Goal: Task Accomplishment & Management: Use online tool/utility

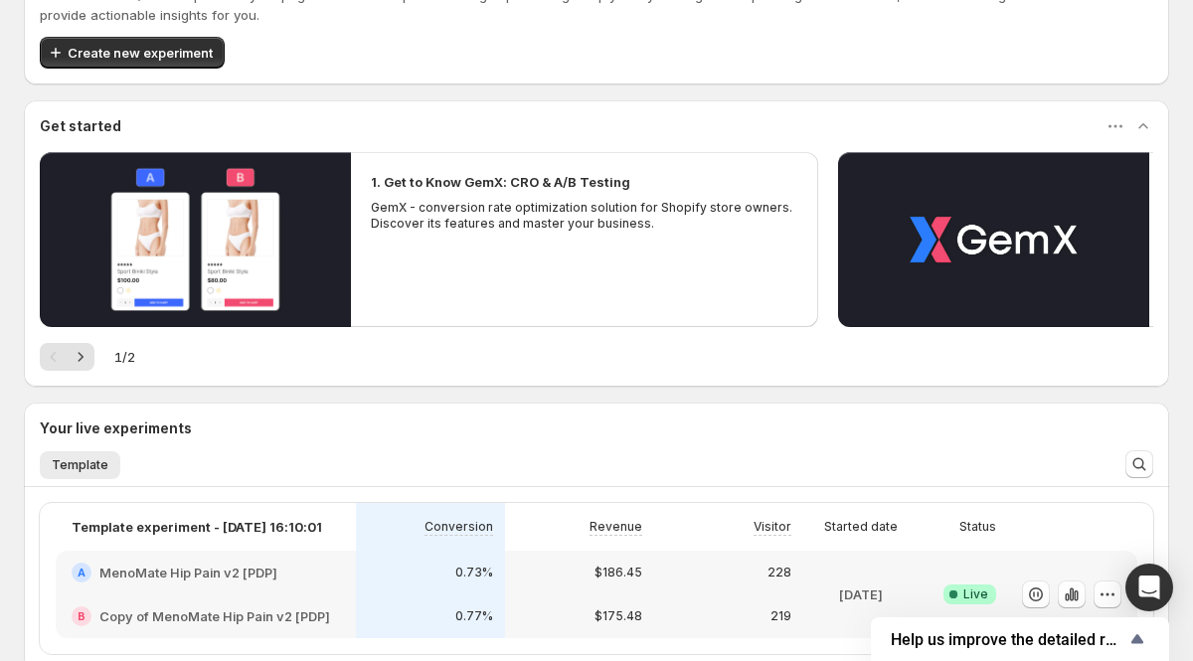
click at [513, 284] on div "1. Get to Know GemX: CRO & A/B Testing GemX - conversion rate optimization solu…" at bounding box center [584, 239] width 467 height 175
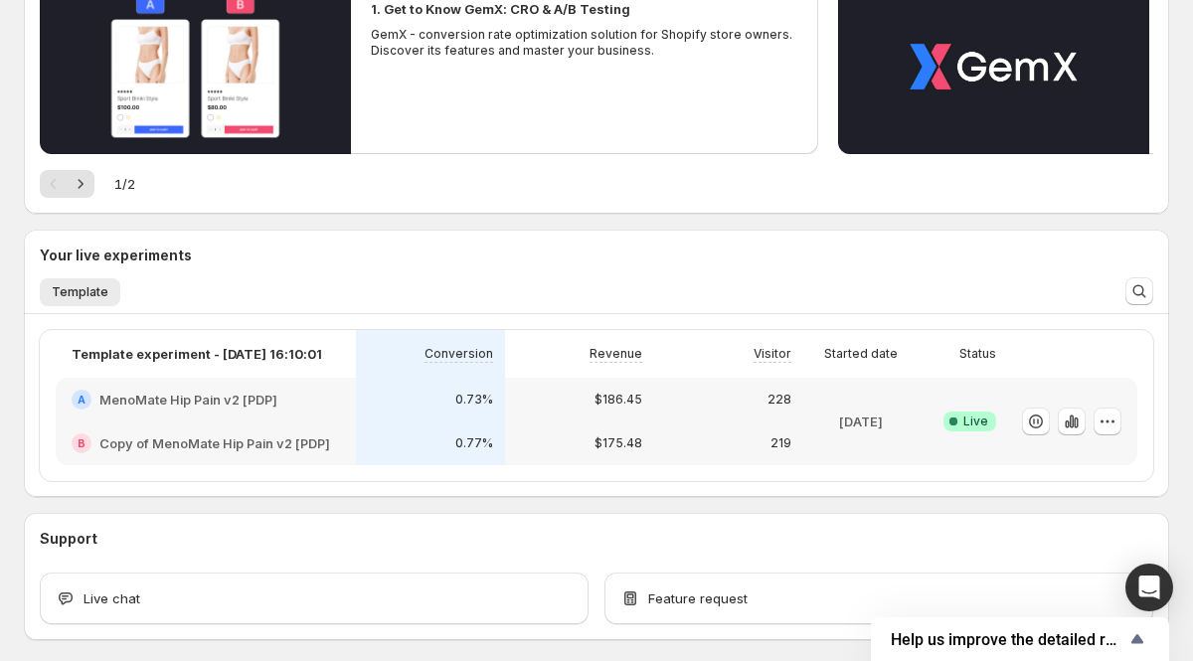
scroll to position [407, 0]
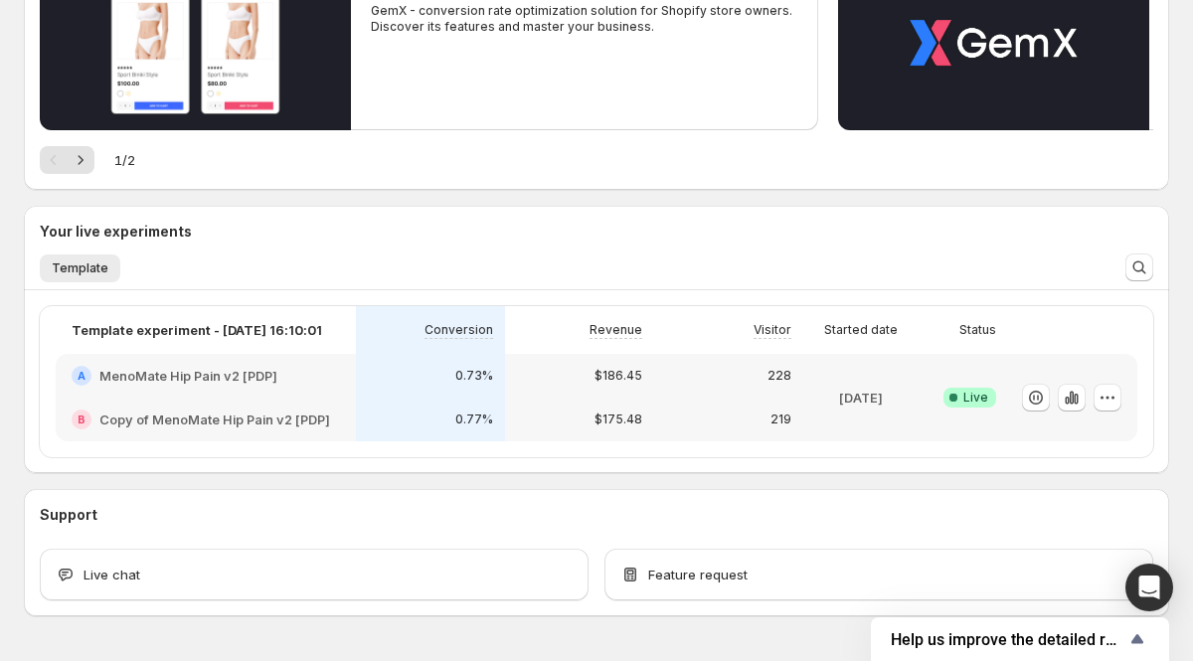
click at [539, 371] on div "$186.45" at bounding box center [579, 376] width 149 height 44
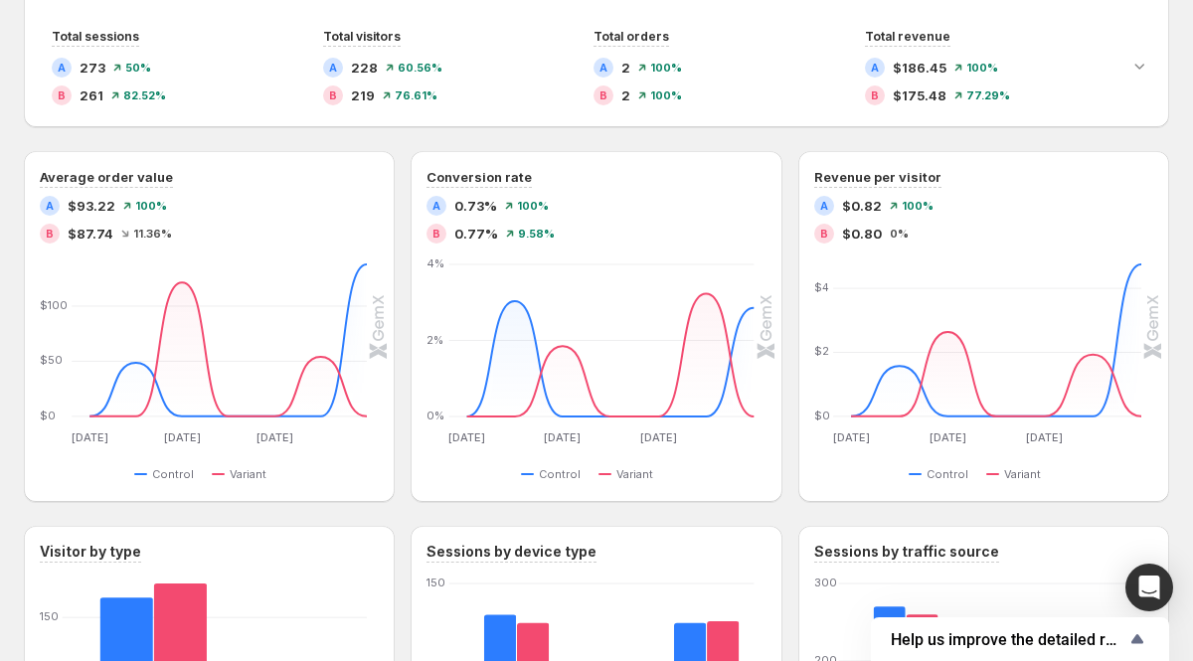
scroll to position [128, 0]
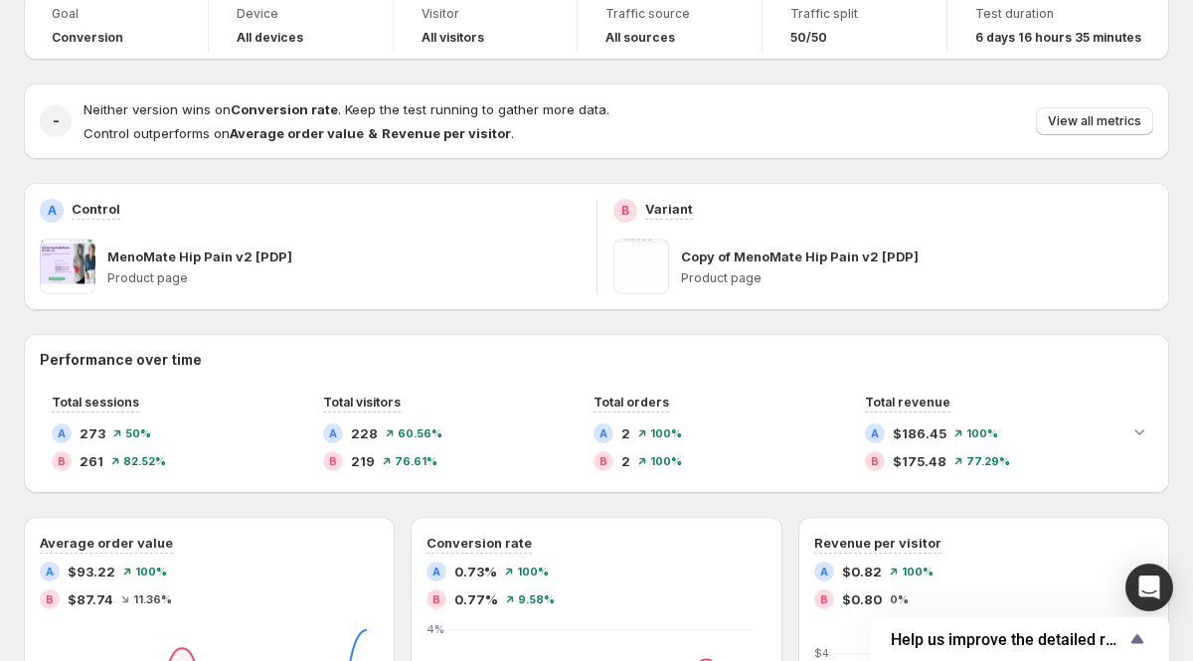
click at [641, 255] on span at bounding box center [641, 267] width 56 height 56
click at [703, 261] on p "Copy of MenoMate Hip Pain v2 [PDP]" at bounding box center [800, 256] width 238 height 20
click at [1104, 119] on span "View all metrics" at bounding box center [1094, 121] width 93 height 16
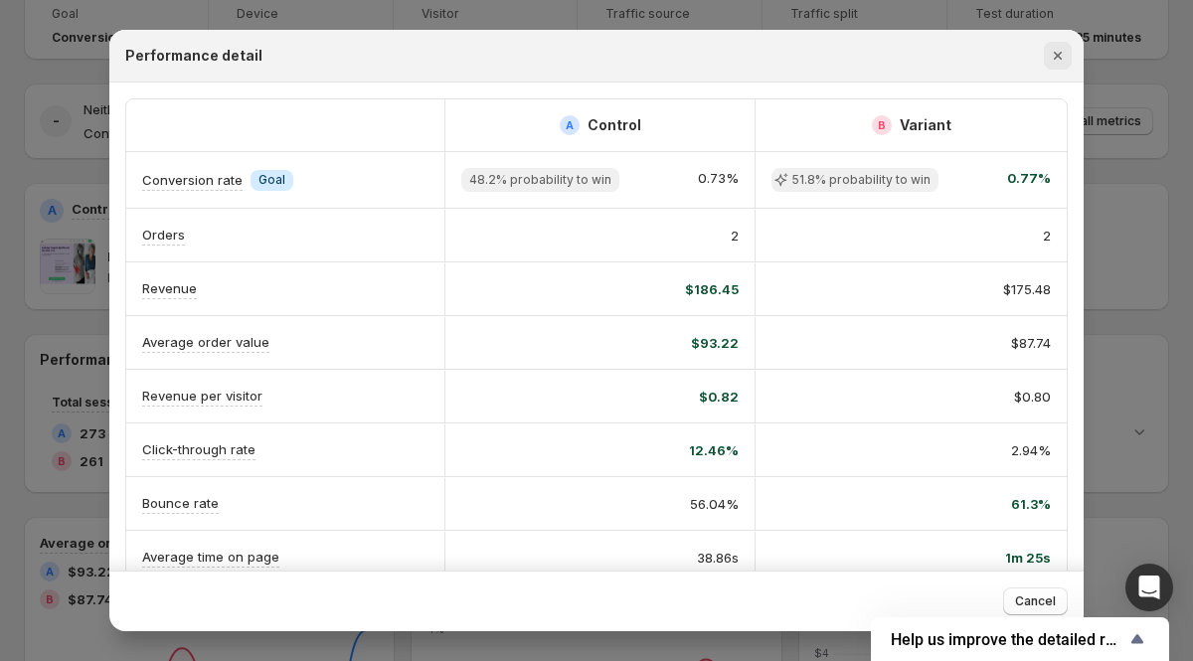
click at [1052, 61] on icon "Close" at bounding box center [1058, 56] width 20 height 20
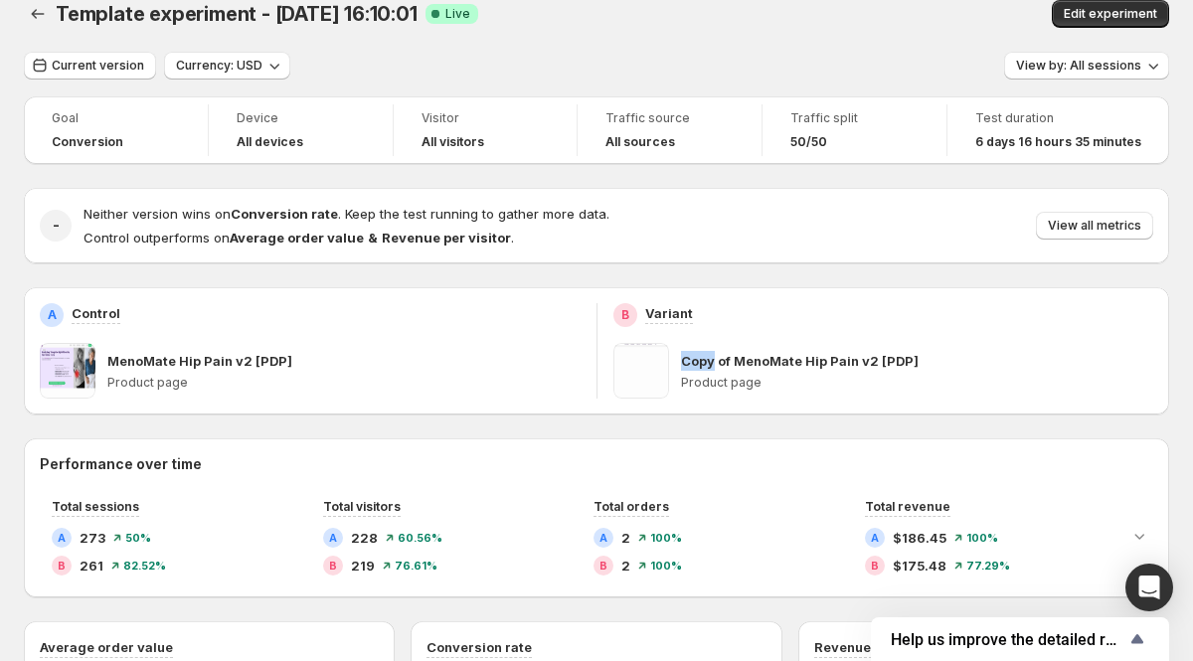
scroll to position [3, 0]
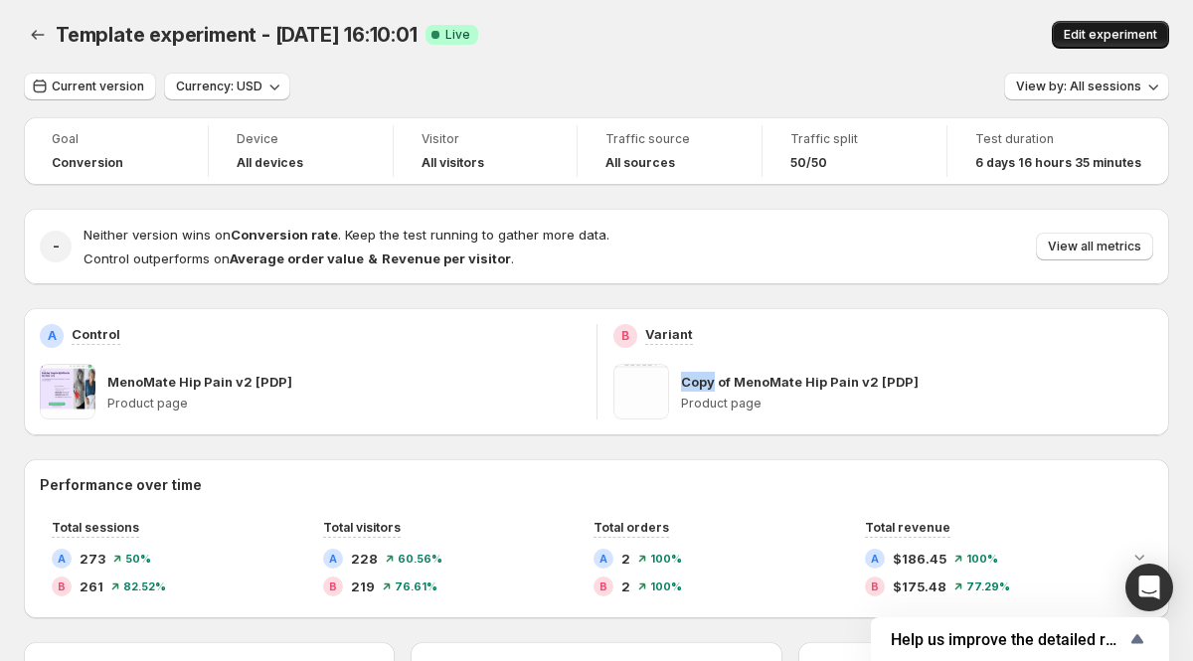
click at [1090, 48] on button "Edit experiment" at bounding box center [1110, 35] width 117 height 28
click at [1080, 31] on span "Edit experiment" at bounding box center [1109, 35] width 93 height 16
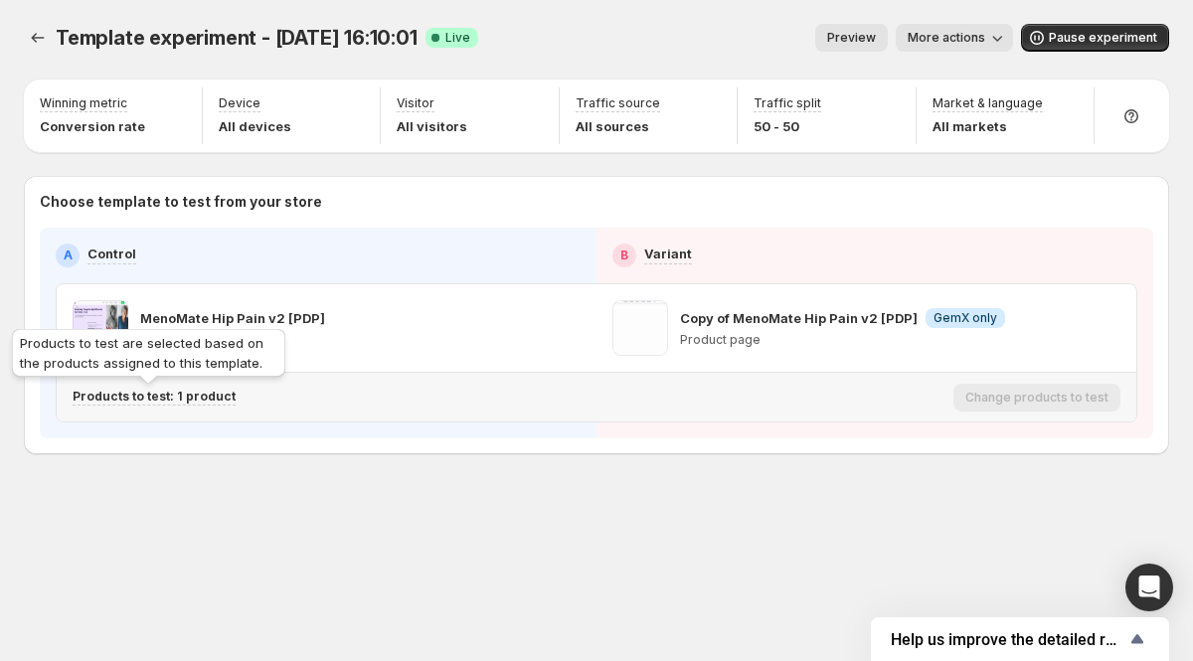
click at [178, 400] on p "Products to test: 1 product" at bounding box center [154, 397] width 163 height 16
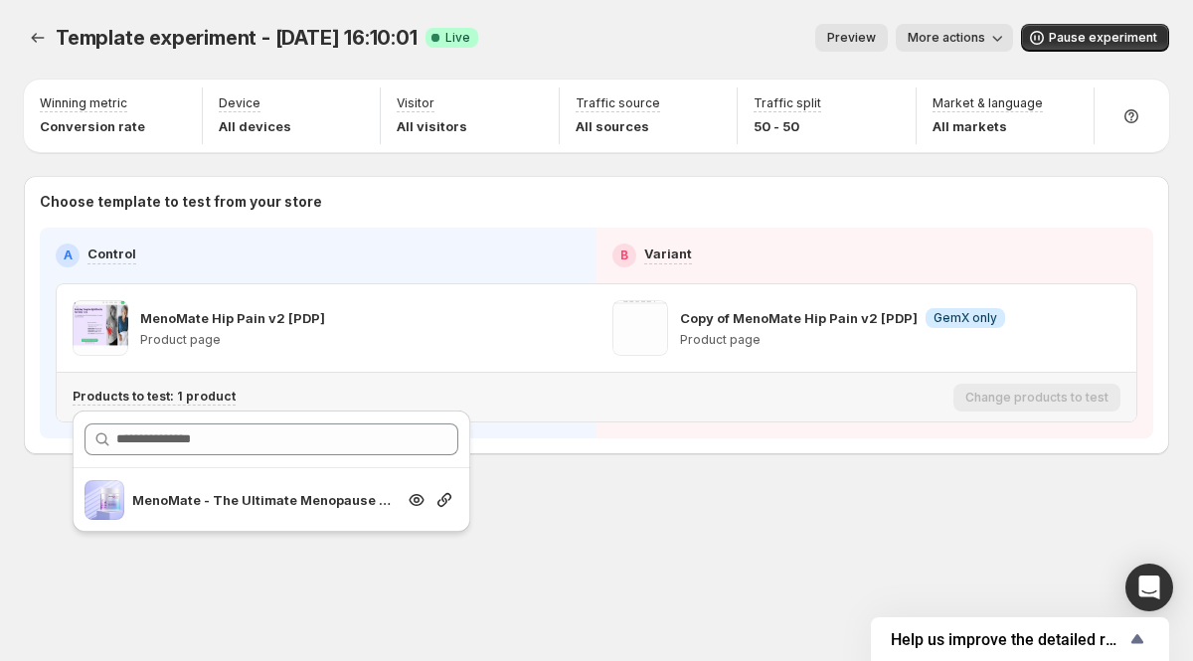
click at [209, 506] on p "MenoMate - The Ultimate Menopause Solution" at bounding box center [263, 500] width 262 height 20
click at [445, 504] on icon "button" at bounding box center [444, 500] width 20 height 20
click at [415, 494] on icon "button" at bounding box center [416, 500] width 15 height 12
click at [32, 32] on icon "Experiments" at bounding box center [38, 38] width 20 height 20
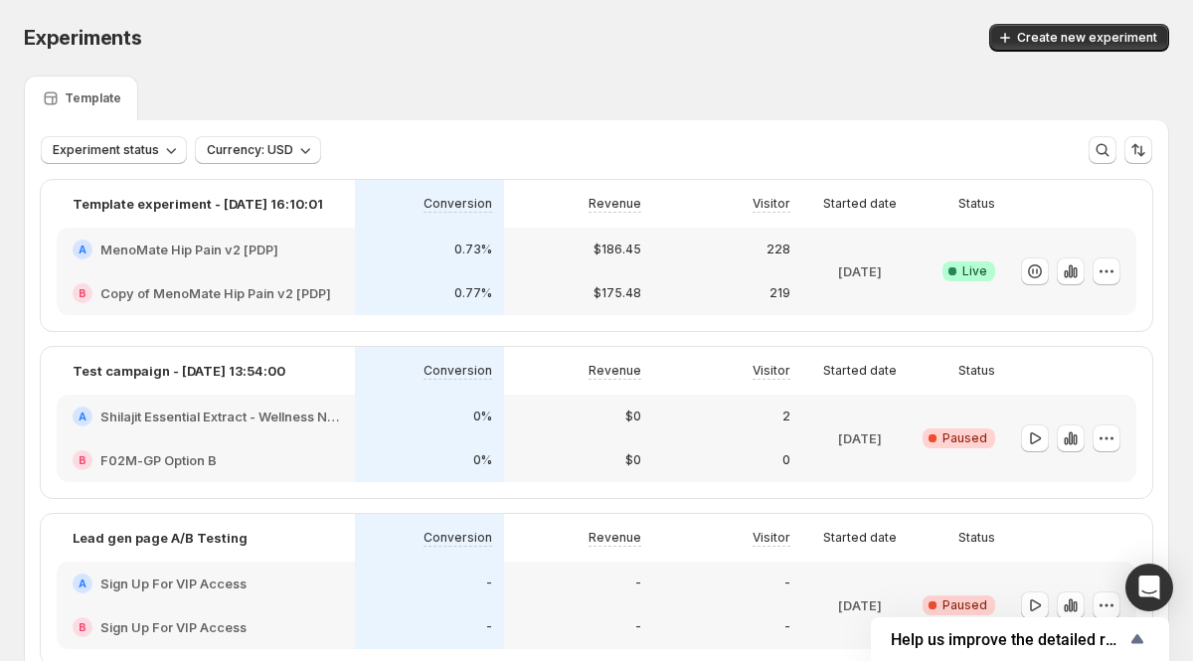
click at [328, 288] on h2 "Copy of MenoMate Hip Pain v2 [PDP]" at bounding box center [215, 293] width 231 height 20
